Goal: Leave review/rating

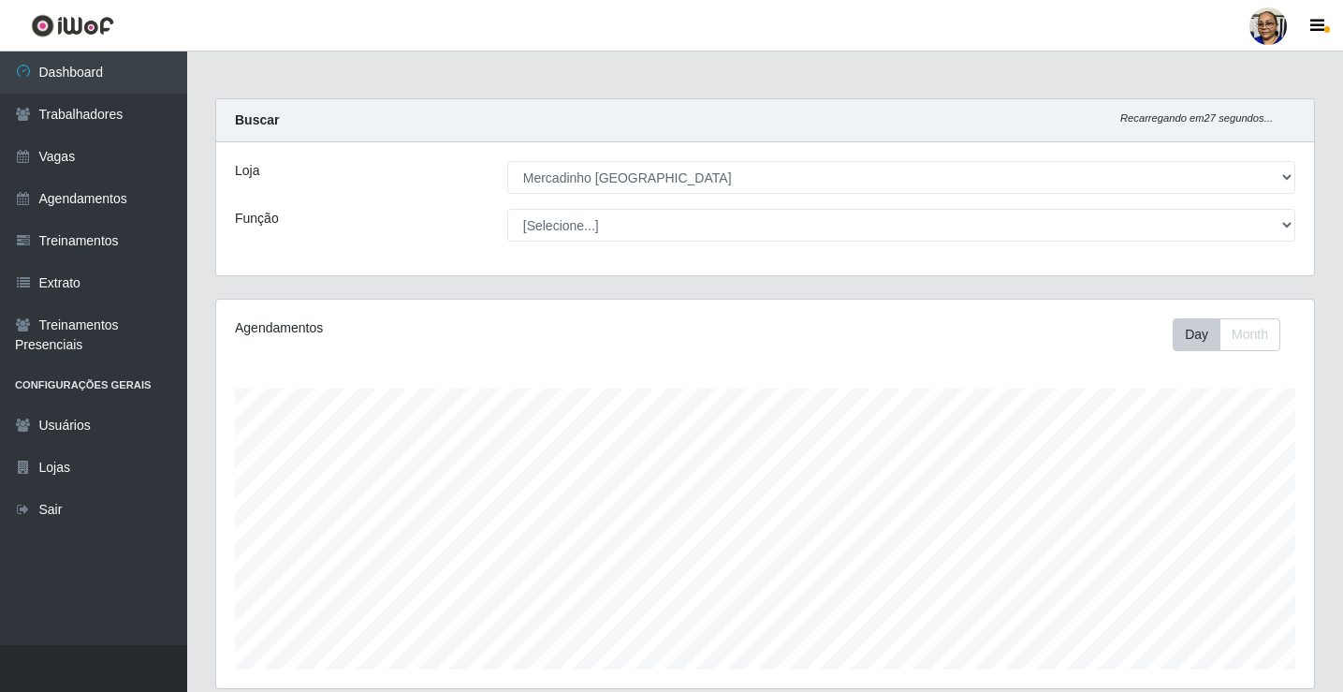
select select "345"
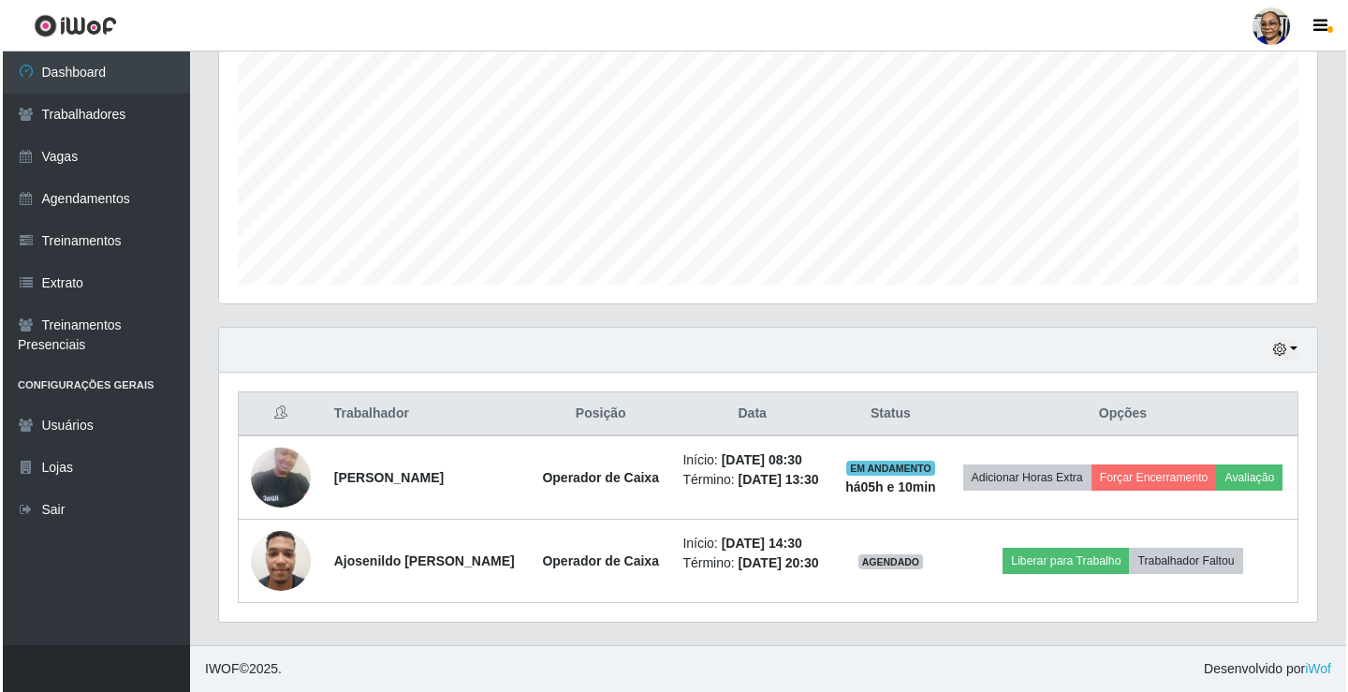
scroll to position [388, 1098]
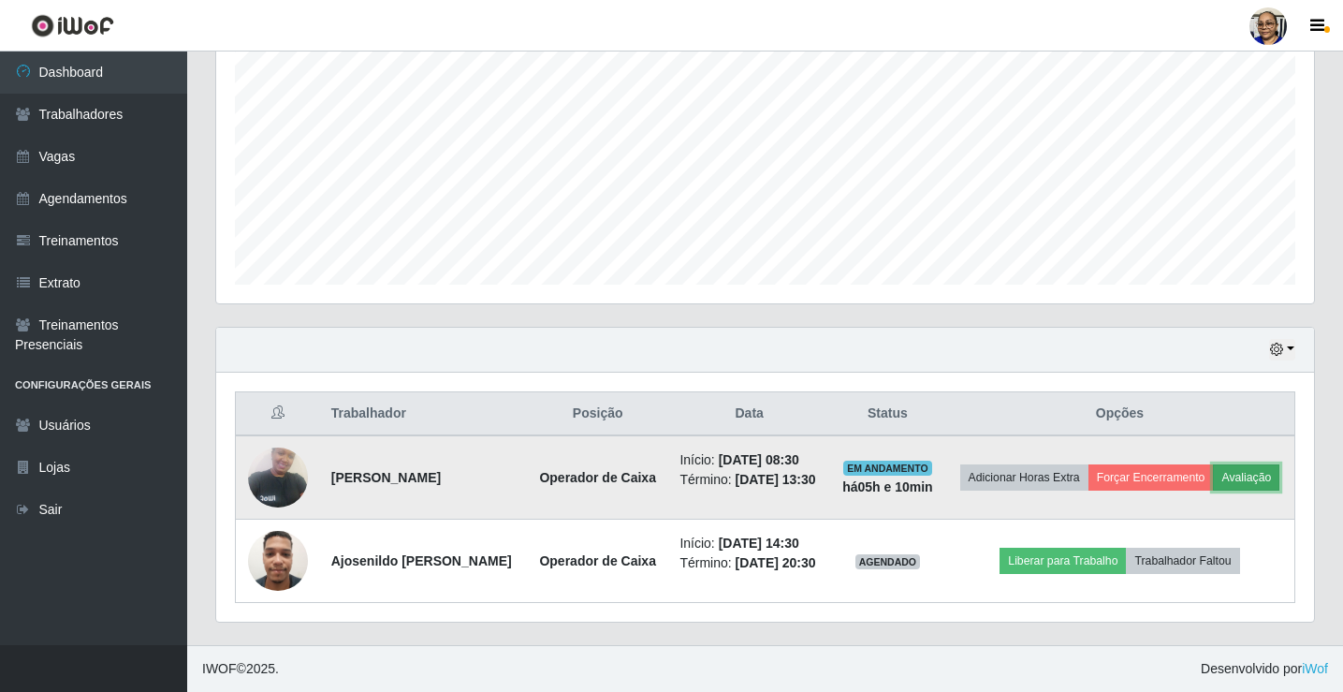
click at [1260, 475] on button "Avaliação" at bounding box center [1246, 477] width 66 height 26
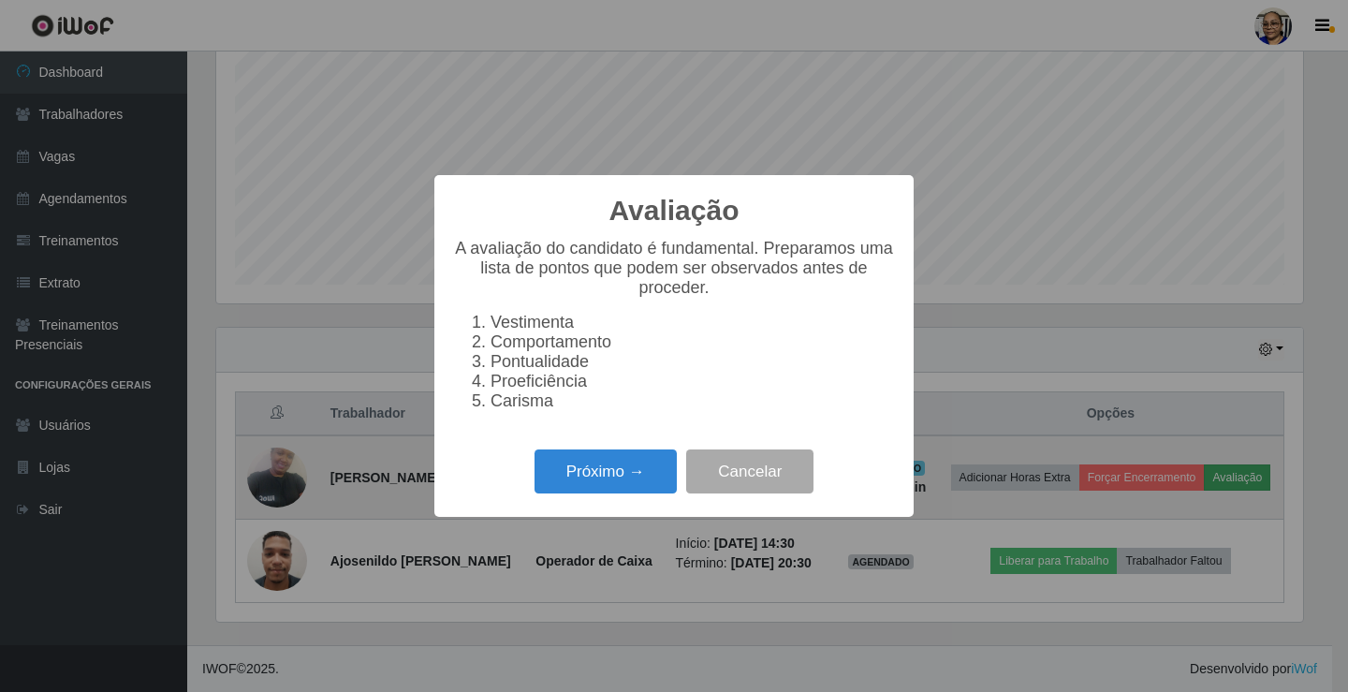
scroll to position [388, 1087]
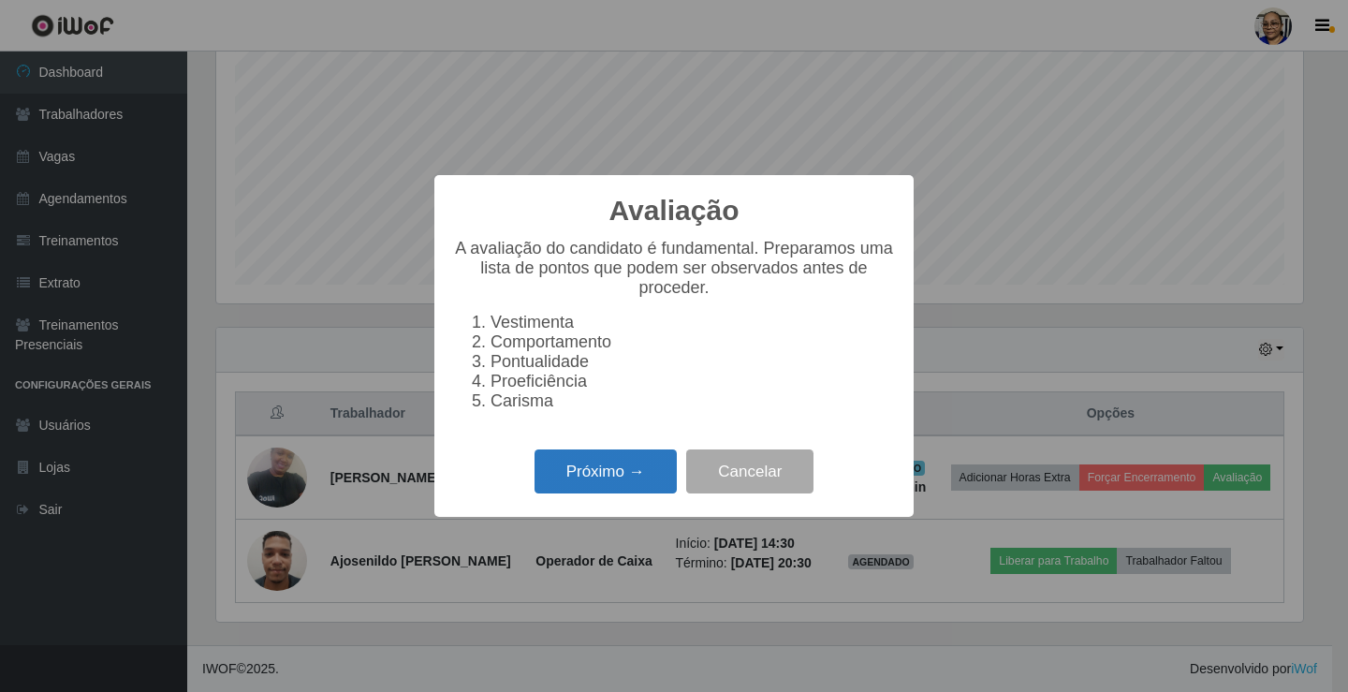
click at [623, 484] on button "Próximo →" at bounding box center [606, 471] width 142 height 44
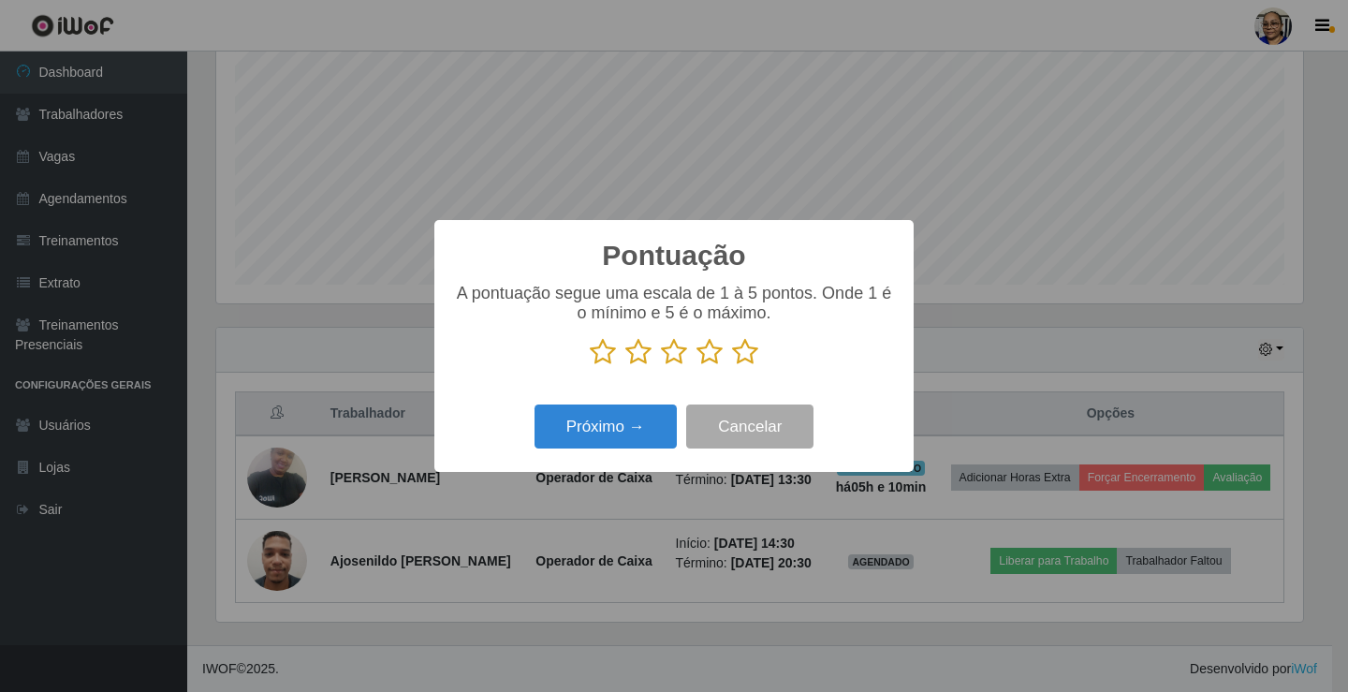
scroll to position [935753, 935055]
click at [749, 355] on icon at bounding box center [745, 352] width 26 height 28
click at [732, 366] on input "radio" at bounding box center [732, 366] width 0 height 0
click at [648, 432] on button "Próximo →" at bounding box center [606, 426] width 142 height 44
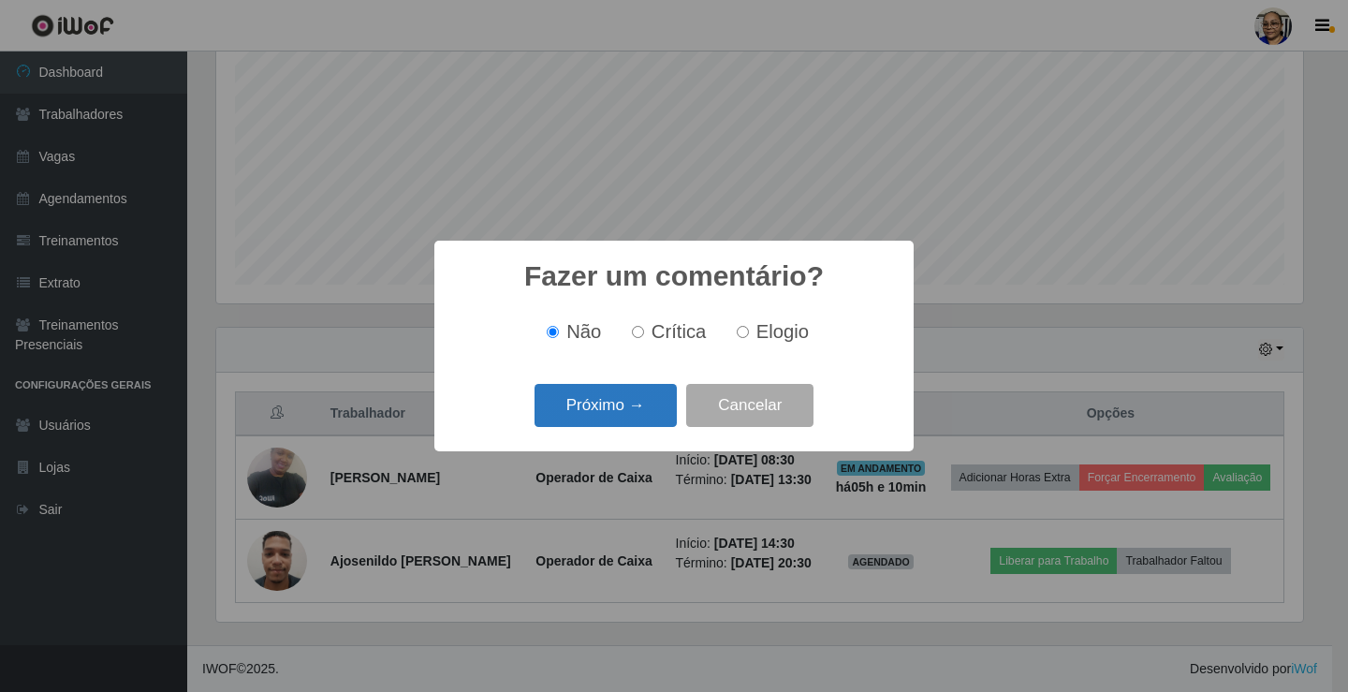
click at [646, 403] on button "Próximo →" at bounding box center [606, 406] width 142 height 44
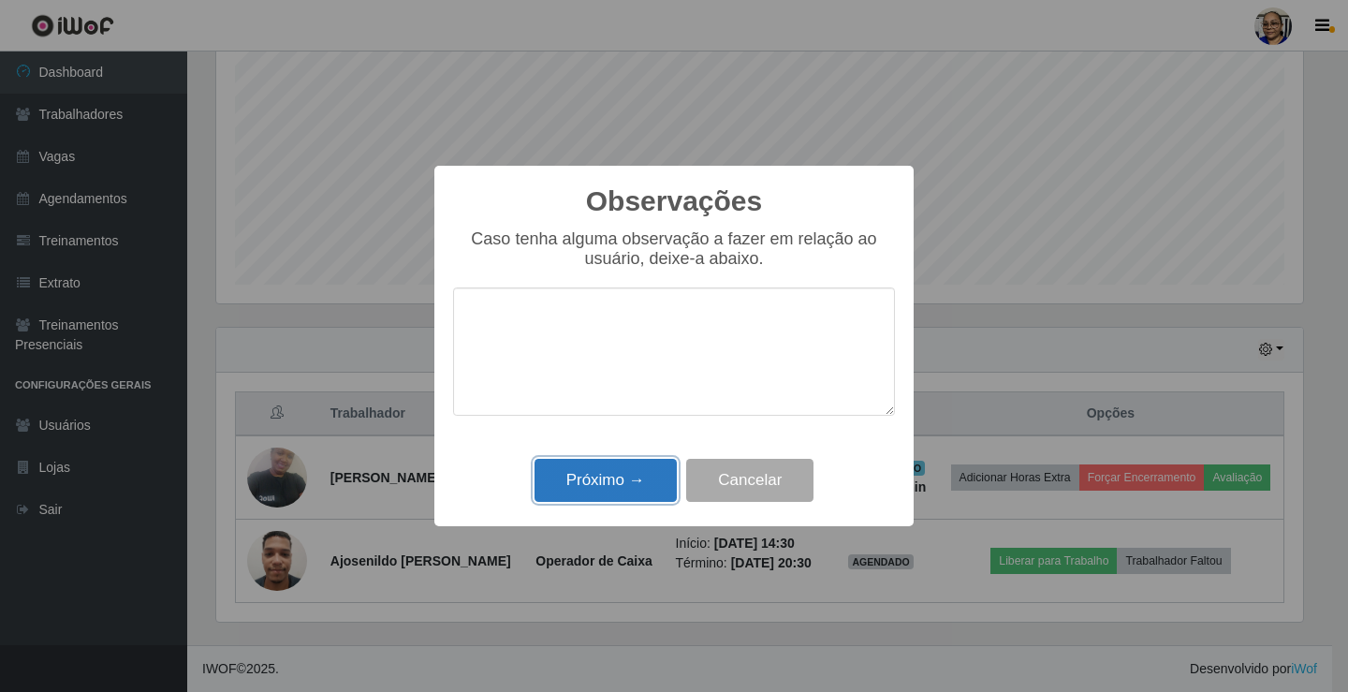
click at [657, 476] on button "Próximo →" at bounding box center [606, 481] width 142 height 44
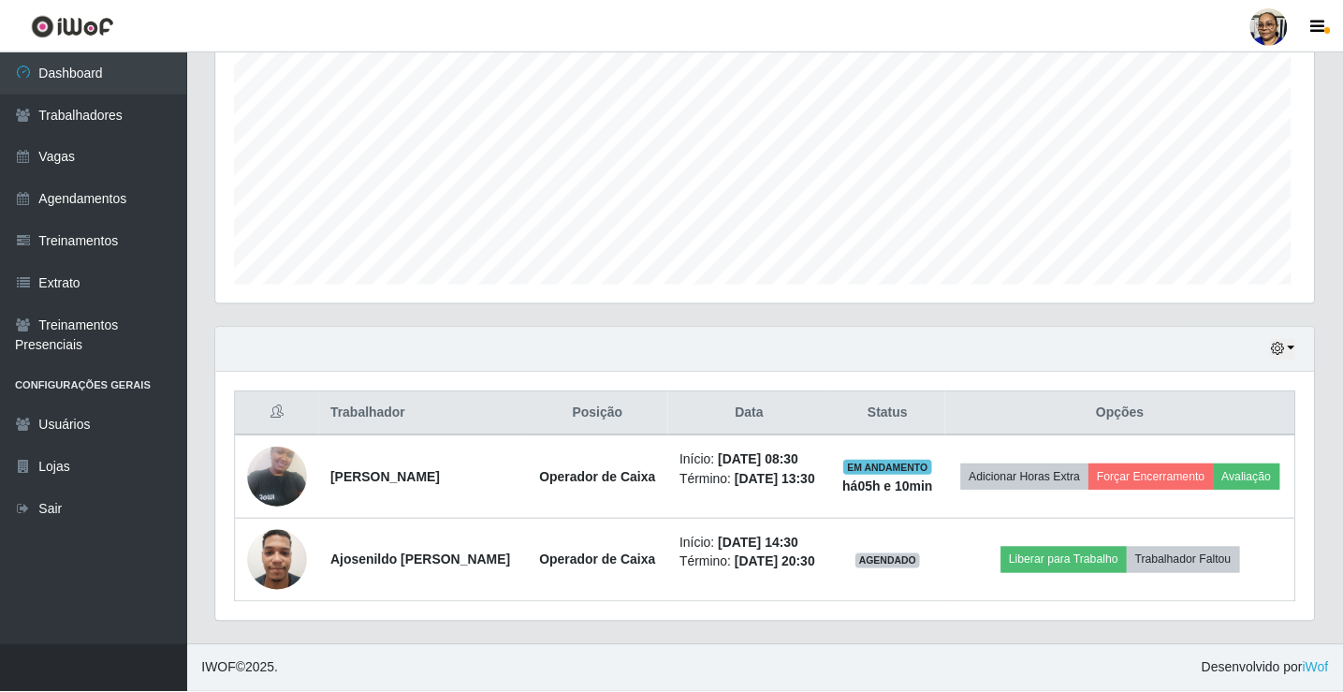
scroll to position [388, 1098]
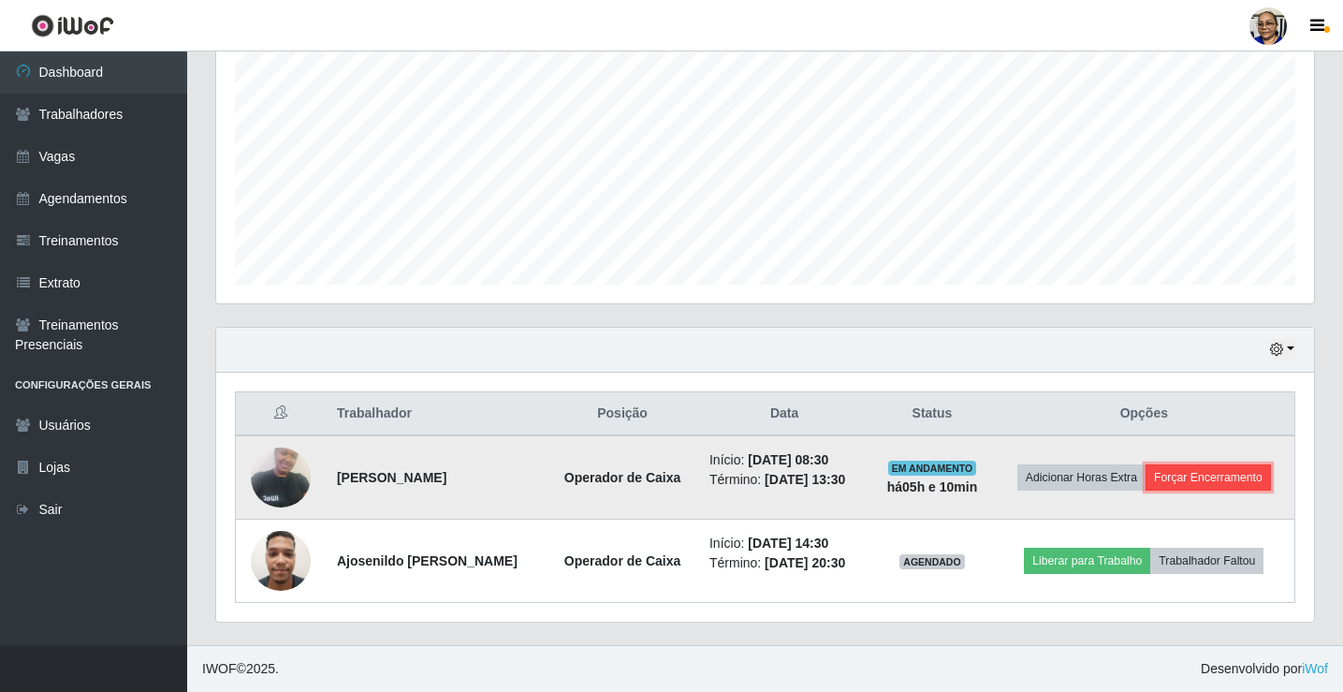
click at [1236, 476] on button "Forçar Encerramento" at bounding box center [1208, 477] width 125 height 26
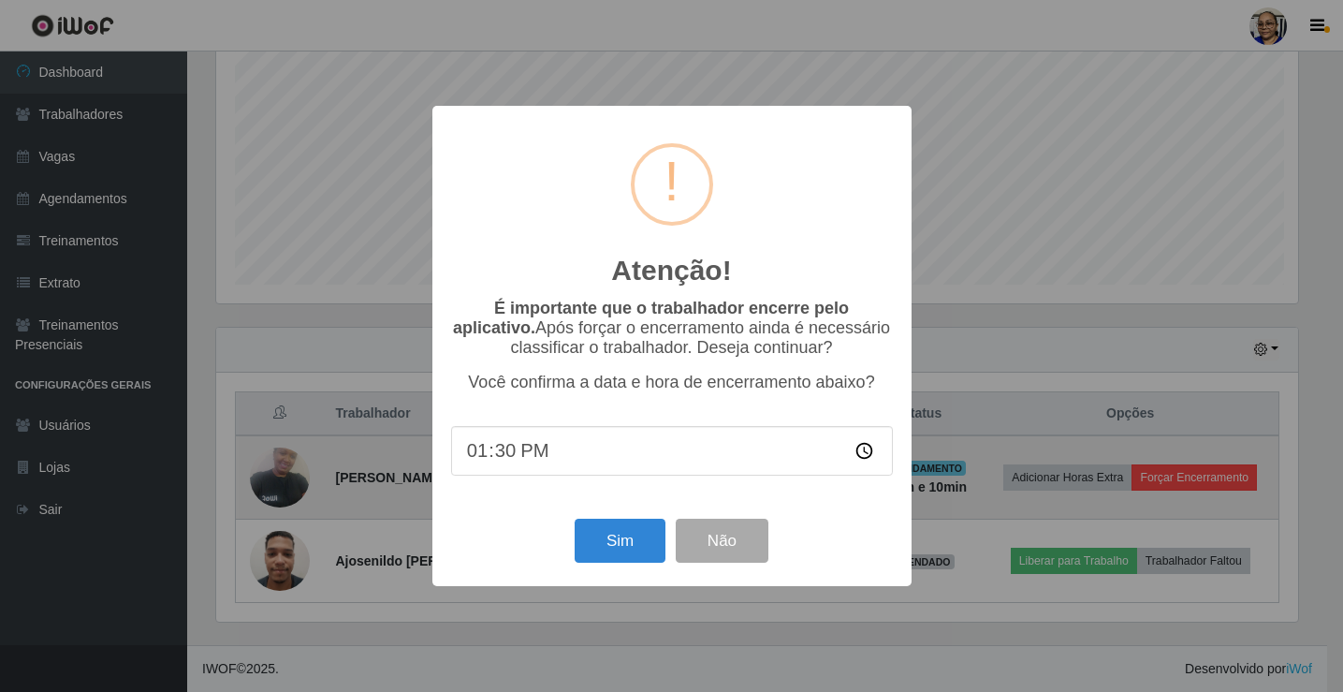
scroll to position [388, 1087]
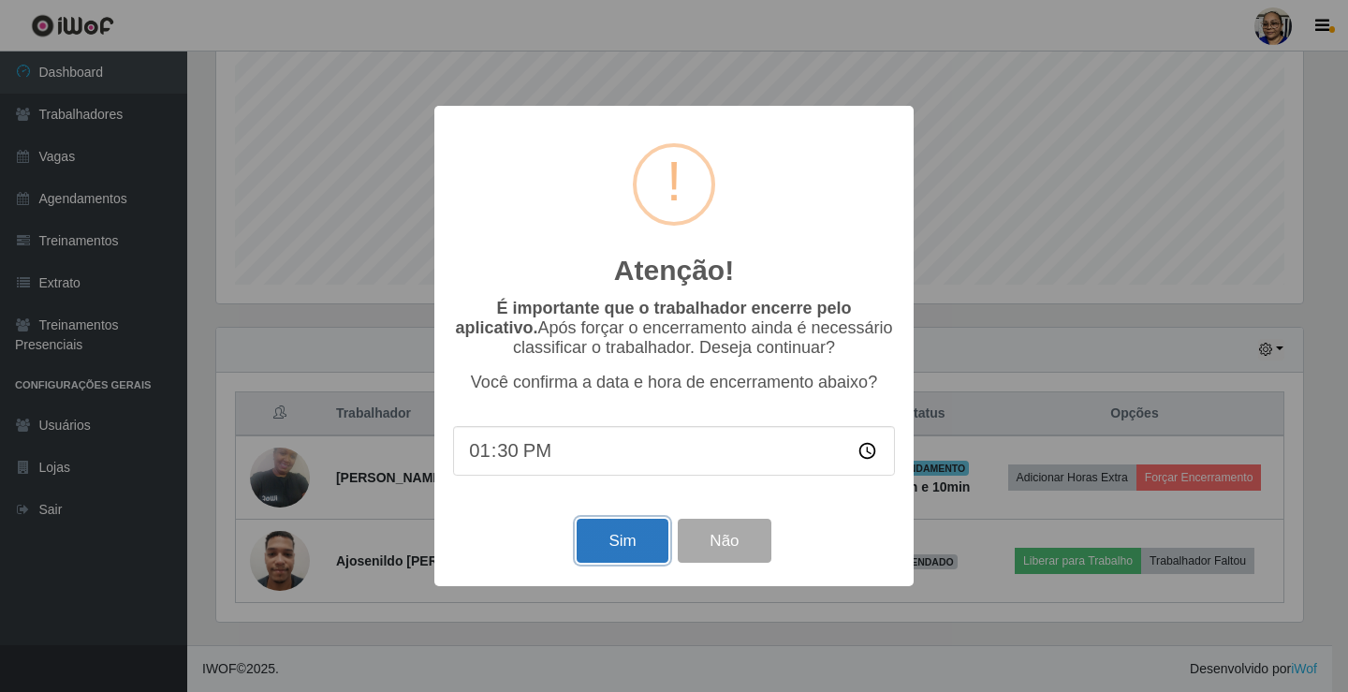
click at [618, 544] on button "Sim" at bounding box center [622, 541] width 91 height 44
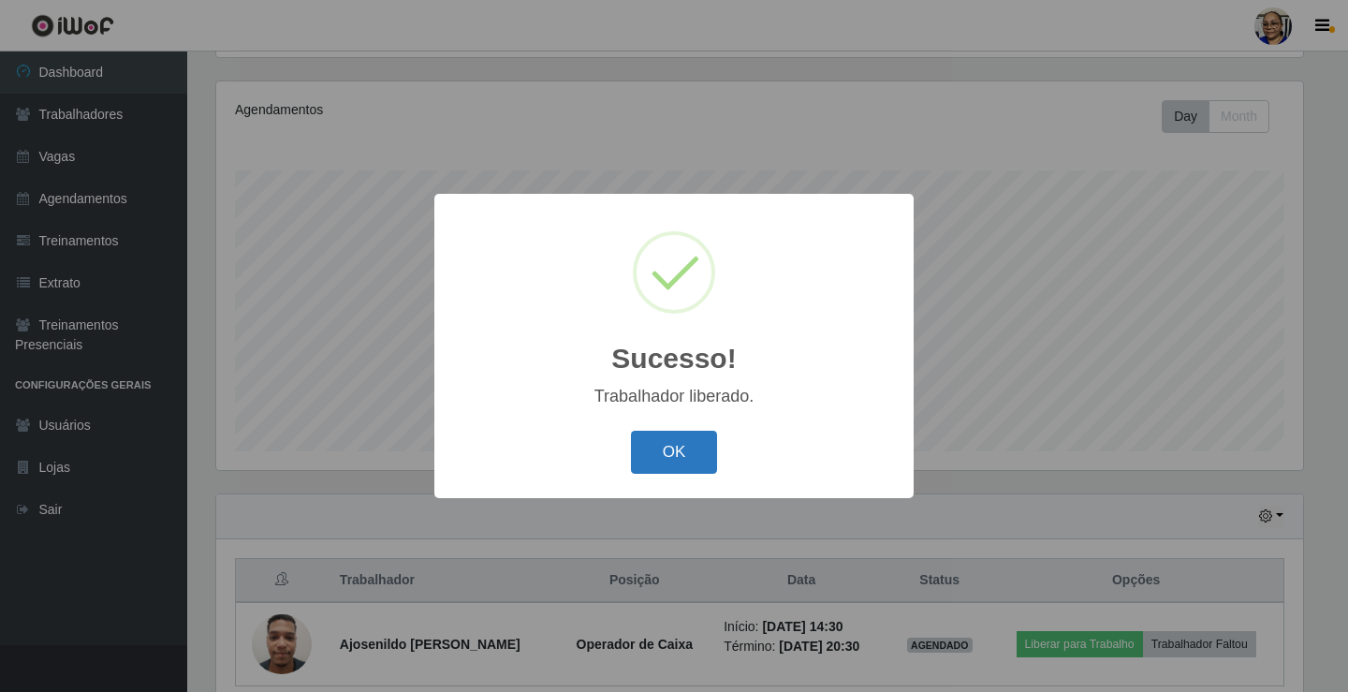
click at [677, 447] on button "OK" at bounding box center [674, 453] width 87 height 44
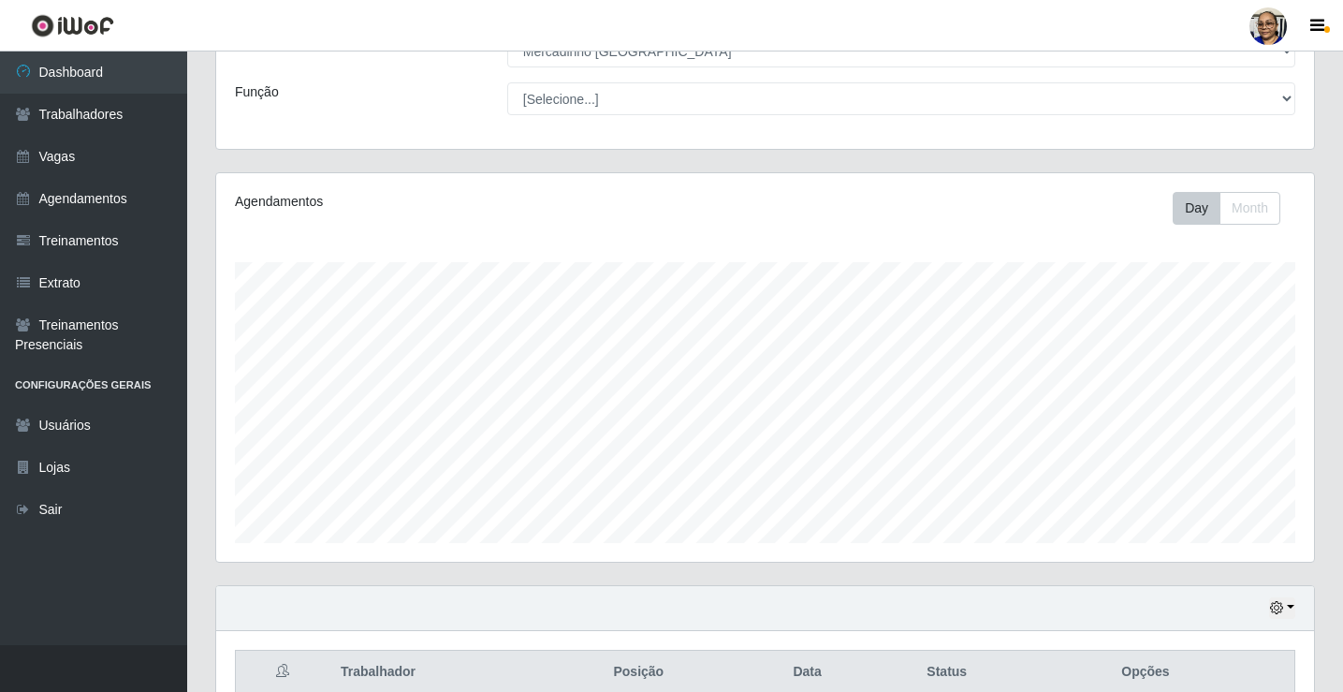
scroll to position [301, 0]
